Goal: Task Accomplishment & Management: Use online tool/utility

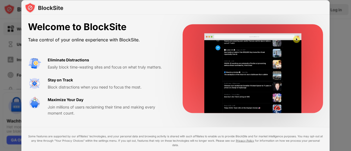
click at [265, 69] on video at bounding box center [253, 73] width 112 height 80
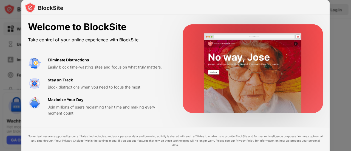
click at [339, 60] on div at bounding box center [175, 75] width 351 height 151
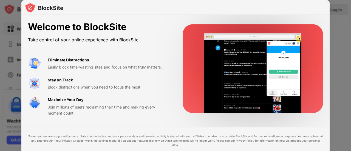
click at [9, 70] on div at bounding box center [175, 75] width 351 height 151
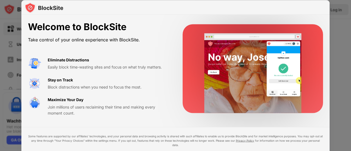
click at [9, 70] on div at bounding box center [175, 75] width 351 height 151
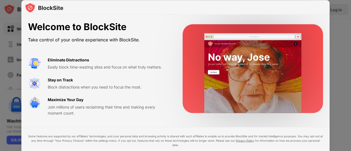
click at [9, 70] on div at bounding box center [175, 75] width 351 height 151
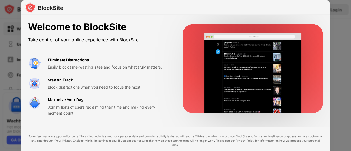
click at [335, 91] on div at bounding box center [175, 75] width 351 height 151
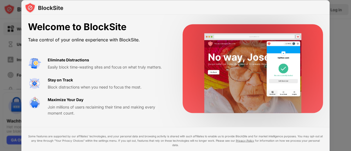
click at [265, 136] on div "Some features are supported by our affiliates’ technologies, and your personal …" at bounding box center [175, 151] width 308 height 49
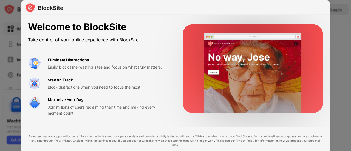
click at [8, 62] on div at bounding box center [175, 75] width 351 height 151
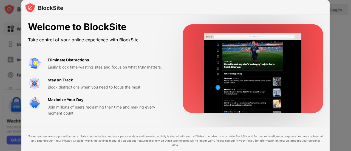
click at [8, 62] on div at bounding box center [175, 75] width 351 height 151
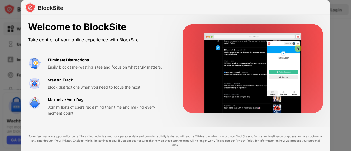
click at [10, 55] on div at bounding box center [175, 75] width 351 height 151
click at [340, 79] on div at bounding box center [175, 75] width 351 height 151
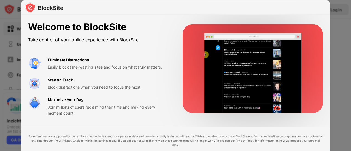
click at [10, 65] on div at bounding box center [175, 75] width 351 height 151
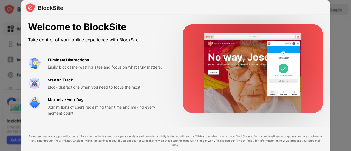
click at [10, 65] on div at bounding box center [175, 75] width 351 height 151
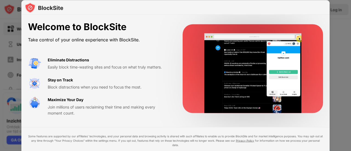
click at [338, 51] on div at bounding box center [175, 75] width 351 height 151
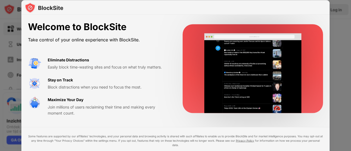
click at [340, 16] on div at bounding box center [175, 75] width 351 height 151
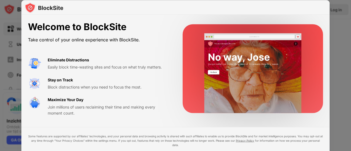
click at [340, 16] on div at bounding box center [175, 75] width 351 height 151
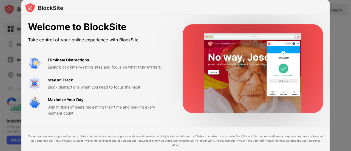
click at [31, 9] on img at bounding box center [44, 7] width 39 height 11
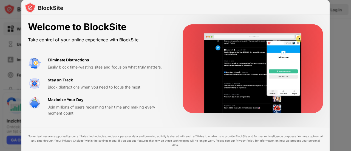
click at [31, 9] on img at bounding box center [44, 7] width 39 height 11
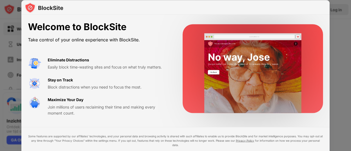
click at [31, 9] on img at bounding box center [44, 7] width 39 height 11
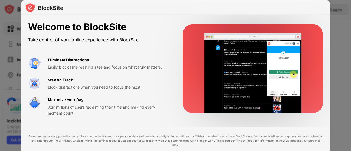
click at [31, 9] on img at bounding box center [44, 7] width 39 height 11
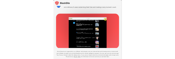
scroll to position [103, 0]
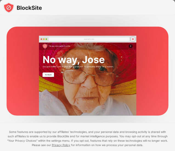
click at [116, 69] on video at bounding box center [88, 76] width 148 height 80
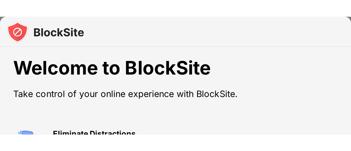
scroll to position [0, 0]
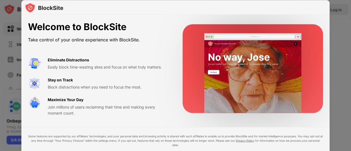
click at [9, 57] on div at bounding box center [175, 75] width 351 height 151
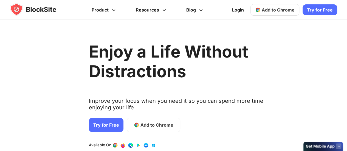
click at [100, 123] on div "Enjoy a Life Without Distractions Improve your focus when you need it so you ca…" at bounding box center [176, 107] width 175 height 159
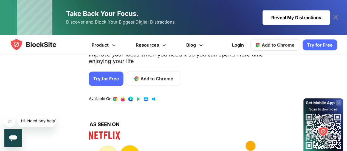
scroll to position [82, 0]
click at [157, 77] on span "Add to Chrome" at bounding box center [157, 78] width 33 height 7
